Goal: Check status: Check status

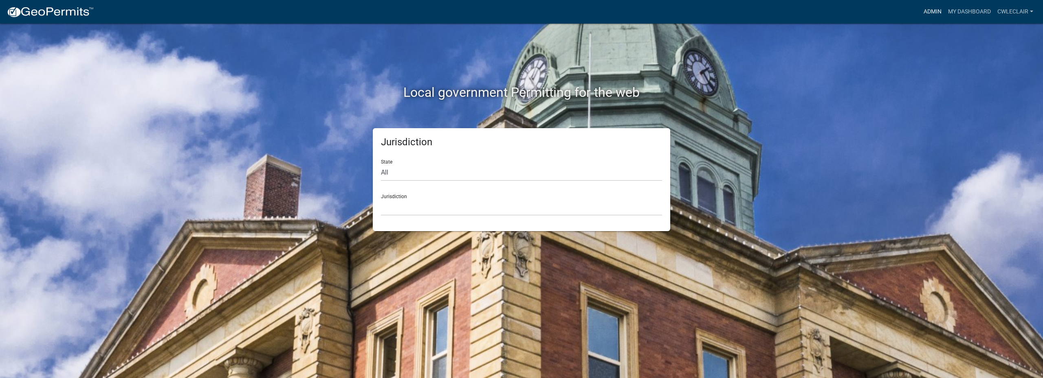
click at [932, 9] on link "Admin" at bounding box center [932, 11] width 24 height 15
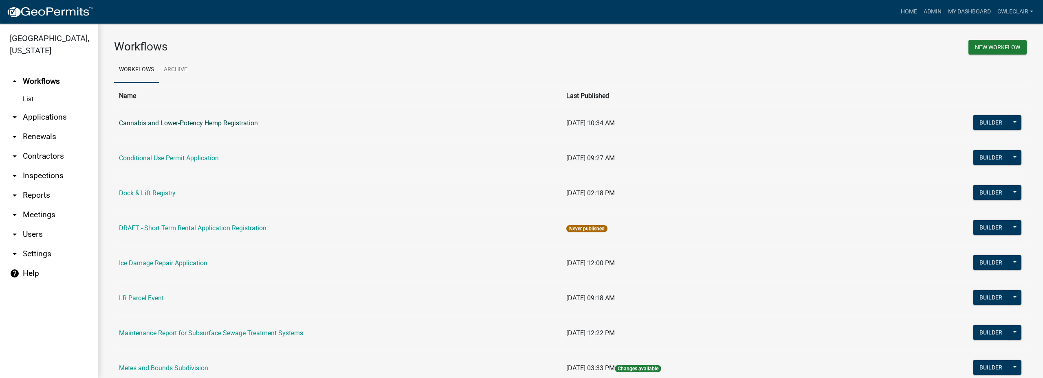
click at [172, 121] on link "Cannabis and Lower-Potency Hemp Registration" at bounding box center [188, 123] width 139 height 8
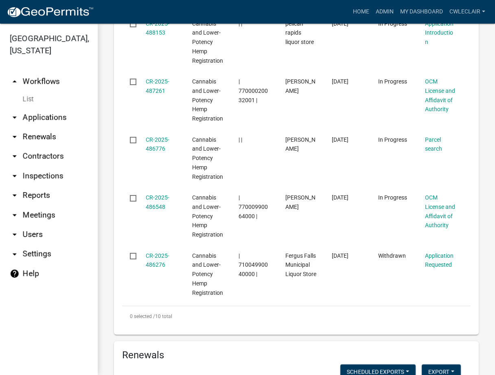
scroll to position [975, 0]
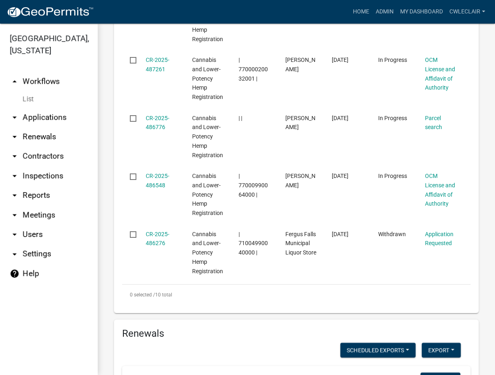
click at [29, 13] on img at bounding box center [50, 12] width 87 height 12
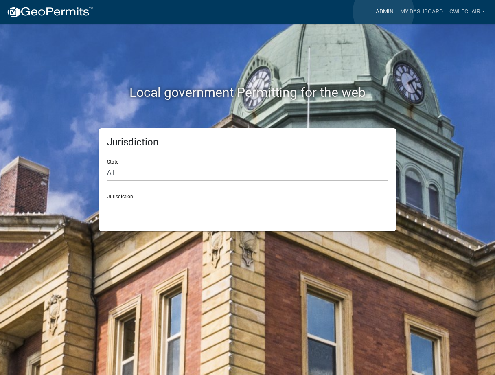
click at [384, 12] on link "Admin" at bounding box center [385, 11] width 24 height 15
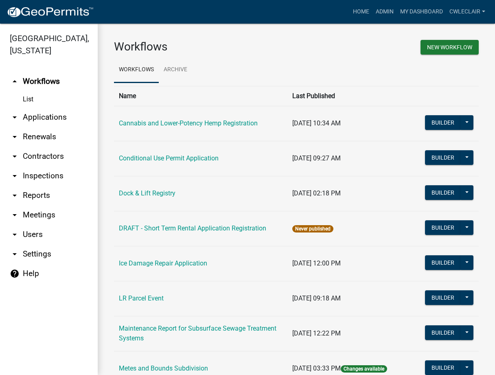
click at [33, 115] on link "arrow_drop_down Applications" at bounding box center [49, 118] width 98 height 20
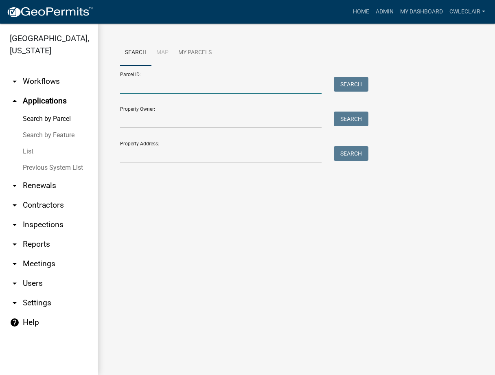
click at [154, 88] on input "Parcel ID:" at bounding box center [221, 85] width 202 height 17
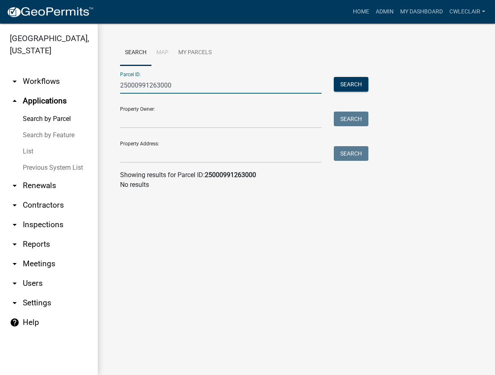
type input "25000991263000"
drag, startPoint x: 197, startPoint y: 86, endPoint x: 61, endPoint y: 77, distance: 136.8
click at [120, 77] on input "25000991263000" at bounding box center [221, 85] width 202 height 17
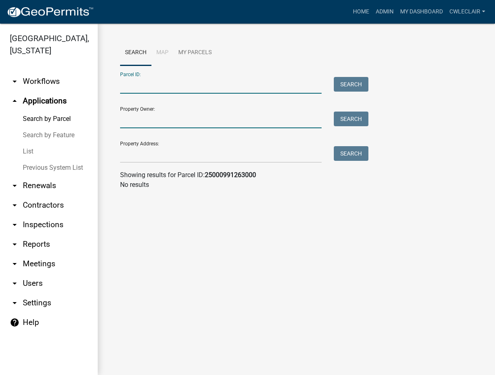
click at [135, 120] on input "Property Owner:" at bounding box center [221, 120] width 202 height 17
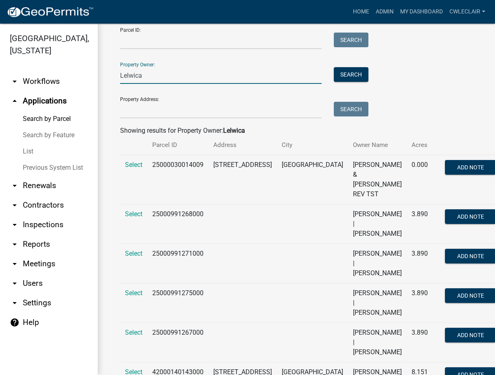
scroll to position [37, 0]
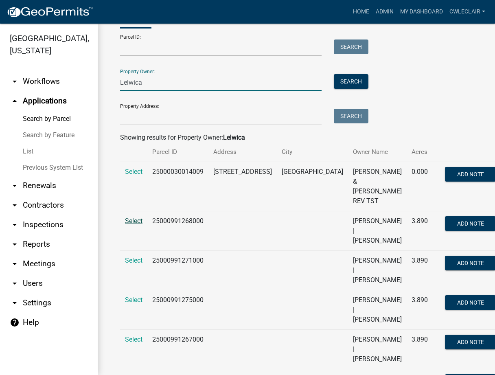
type input "Lelwica"
click at [131, 217] on span "Select" at bounding box center [134, 221] width 18 height 8
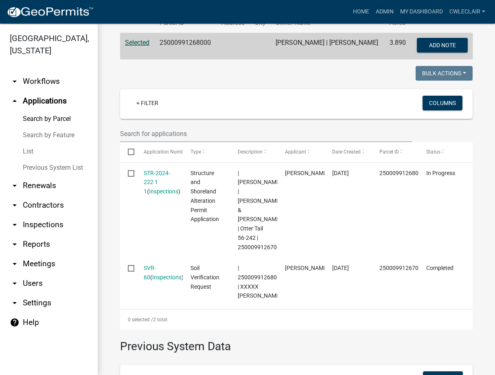
scroll to position [177, 0]
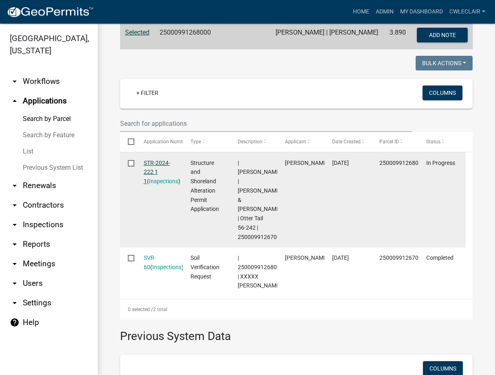
click at [154, 167] on link "STR-2024-222 1 1" at bounding box center [157, 172] width 26 height 25
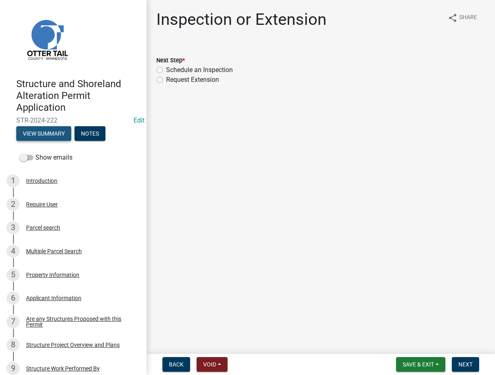
click at [51, 133] on button "View Summary" at bounding box center [43, 133] width 55 height 15
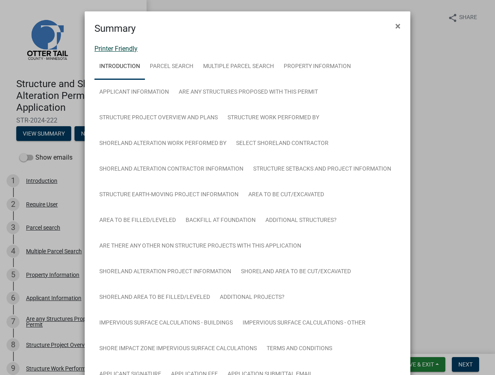
click at [121, 48] on link "Printer Friendly" at bounding box center [116, 49] width 43 height 8
click at [396, 25] on span "×" at bounding box center [398, 25] width 5 height 11
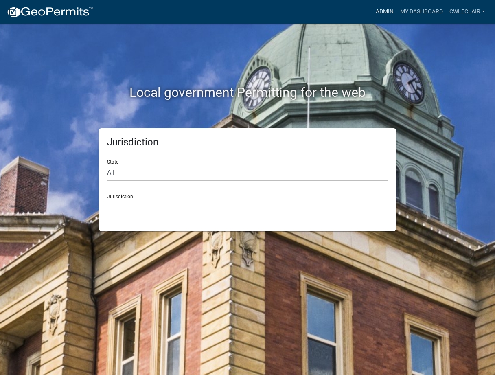
click at [387, 12] on link "Admin" at bounding box center [385, 11] width 24 height 15
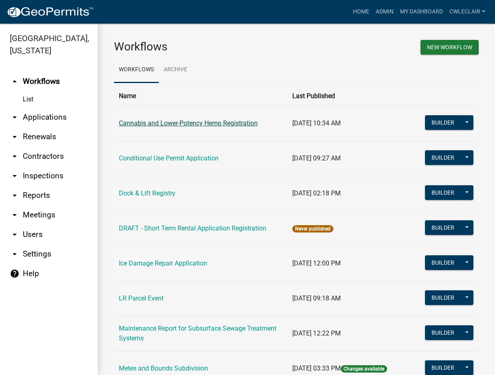
click at [173, 123] on link "Cannabis and Lower-Potency Hemp Registration" at bounding box center [188, 123] width 139 height 8
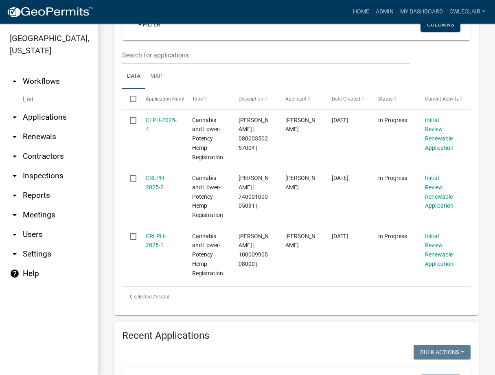
scroll to position [232, 0]
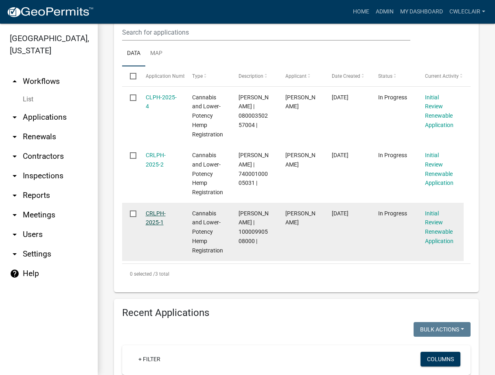
click at [165, 216] on link "CRLPH-2025-1" at bounding box center [156, 218] width 20 height 16
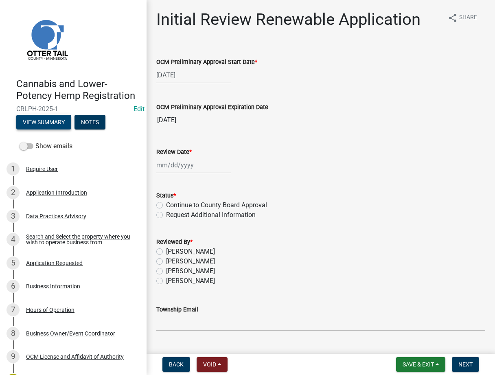
click at [39, 130] on button "View Summary" at bounding box center [43, 122] width 55 height 15
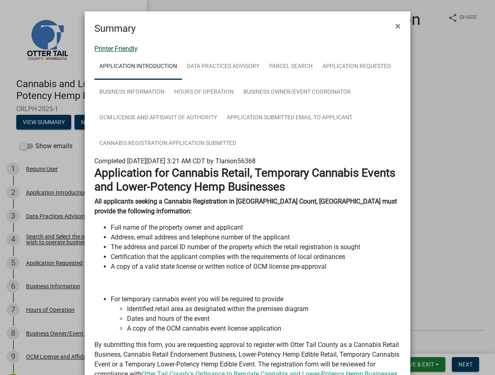
click at [121, 46] on link "Printer Friendly" at bounding box center [116, 49] width 43 height 8
click at [396, 25] on span "×" at bounding box center [398, 25] width 5 height 11
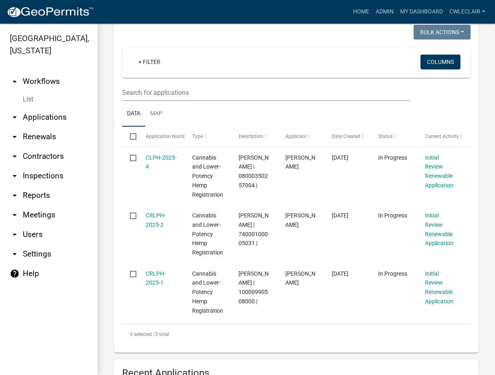
scroll to position [186, 0]
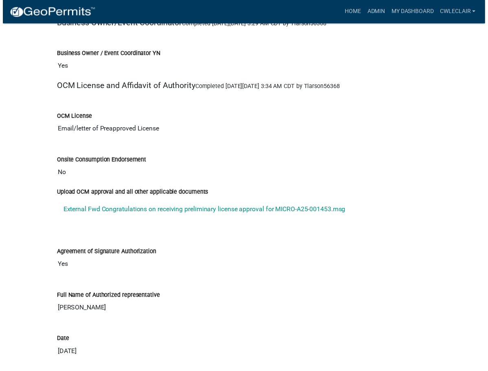
scroll to position [2119, 0]
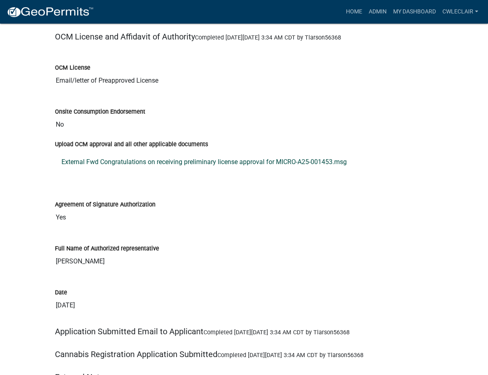
click at [129, 152] on link "External Fwd Congratulations on receiving preliminary license approval for MICR…" at bounding box center [244, 162] width 379 height 20
